Goal: Find specific page/section: Find specific page/section

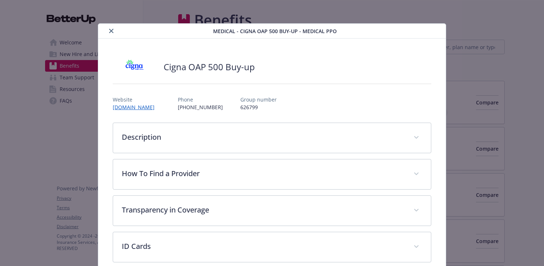
scroll to position [22, 0]
